Goal: Task Accomplishment & Management: Use online tool/utility

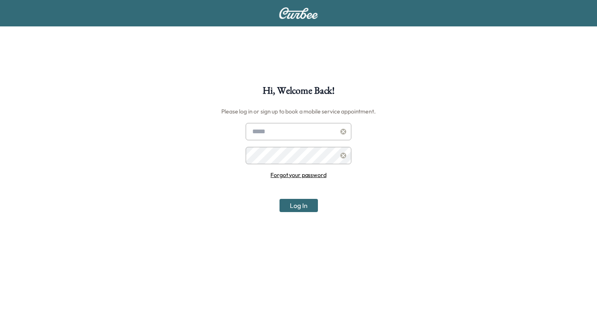
type input "**********"
click at [299, 205] on button "Log In" at bounding box center [298, 205] width 38 height 13
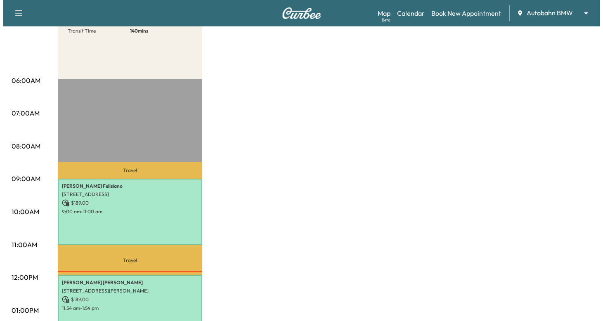
scroll to position [165, 0]
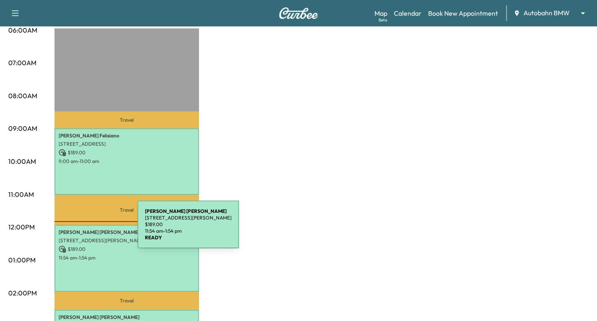
click at [76, 229] on p "[PERSON_NAME]" at bounding box center [127, 232] width 136 height 7
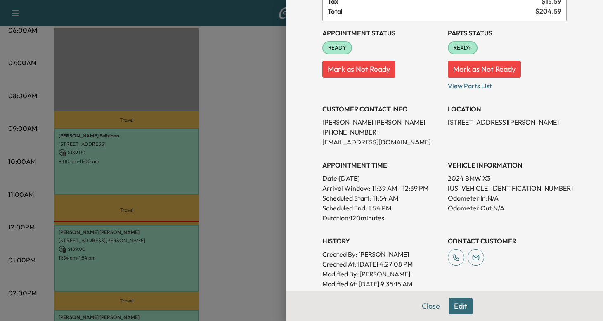
scroll to position [83, 0]
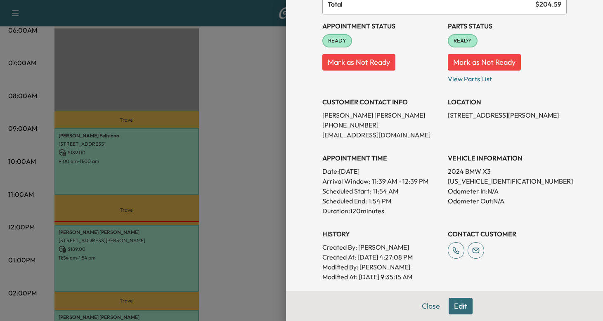
click at [482, 180] on p "[US_VEHICLE_IDENTIFICATION_NUMBER]" at bounding box center [507, 181] width 119 height 10
copy p "[US_VEHICLE_IDENTIFICATION_NUMBER]"
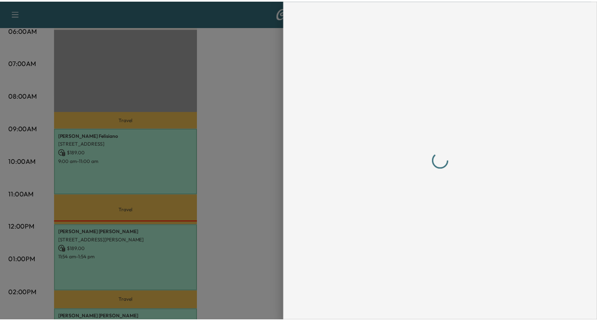
scroll to position [0, 0]
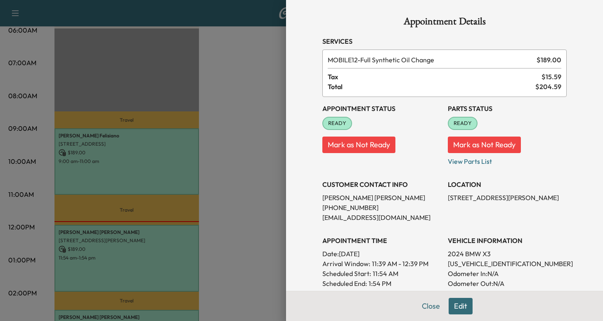
click at [259, 111] on div at bounding box center [301, 160] width 603 height 321
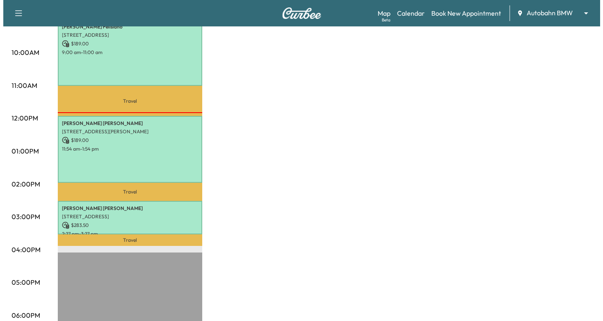
scroll to position [289, 0]
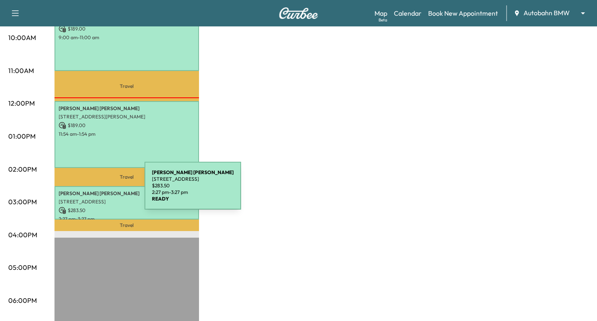
click at [83, 190] on p "[PERSON_NAME]" at bounding box center [127, 193] width 136 height 7
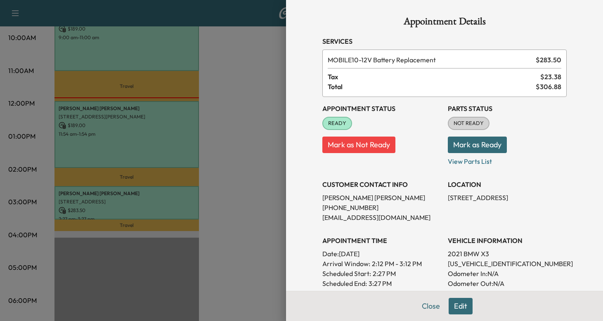
click at [489, 263] on p "[US_VEHICLE_IDENTIFICATION_NUMBER]" at bounding box center [507, 264] width 119 height 10
copy p "[US_VEHICLE_IDENTIFICATION_NUMBER]"
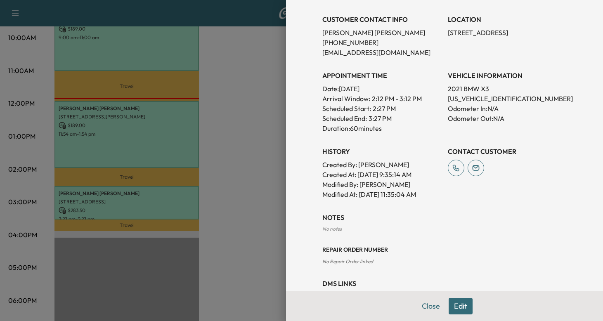
scroll to position [194, 0]
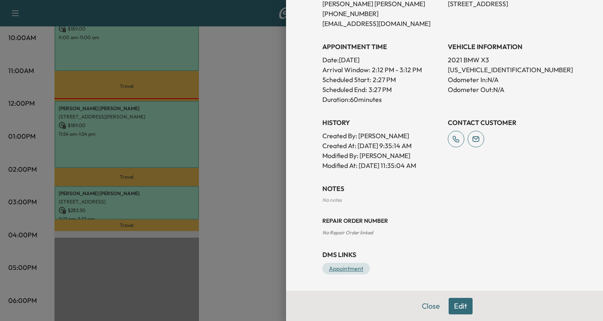
click at [353, 268] on link "Appointment" at bounding box center [345, 269] width 47 height 12
